Goal: Find specific page/section: Find specific page/section

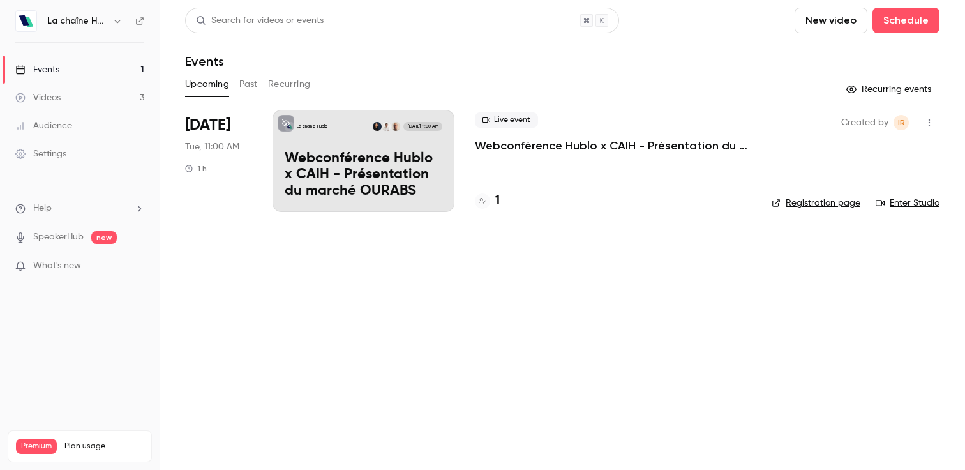
click at [643, 144] on p "Webconférence Hublo x CAIH - Présentation du marché OURABS" at bounding box center [613, 145] width 276 height 15
